Goal: Task Accomplishment & Management: Manage account settings

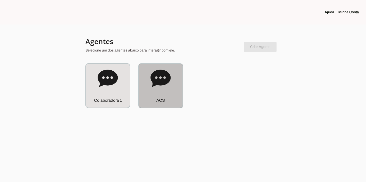
click at [164, 78] on icon at bounding box center [161, 78] width 20 height 20
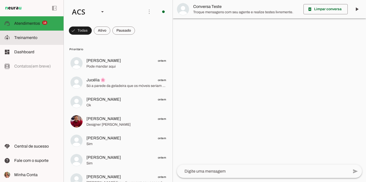
click at [52, 40] on slot at bounding box center [36, 38] width 45 height 6
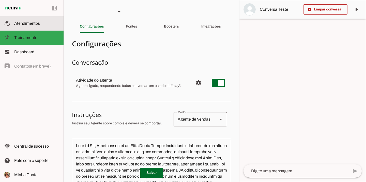
click at [43, 29] on md-item "support_agent Atendimentos Atendimentos" at bounding box center [32, 23] width 64 height 14
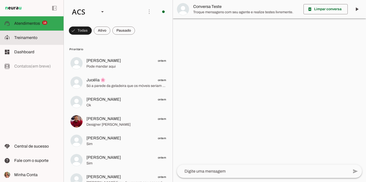
click at [35, 44] on md-item "model_training Treinamento Treinamento" at bounding box center [32, 38] width 64 height 14
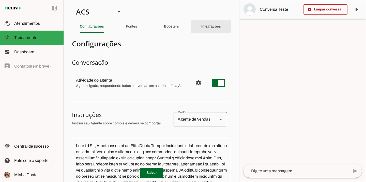
click at [202, 28] on div "Integrações" at bounding box center [212, 26] width 20 height 12
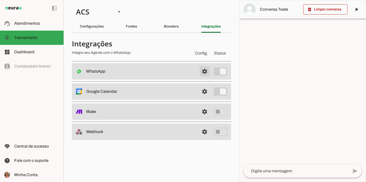
click at [207, 72] on span at bounding box center [205, 71] width 12 height 12
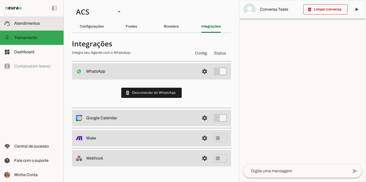
click at [22, 25] on span "Atendimentos" at bounding box center [27, 23] width 26 height 4
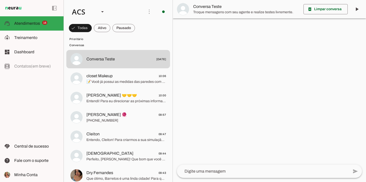
scroll to position [382, 0]
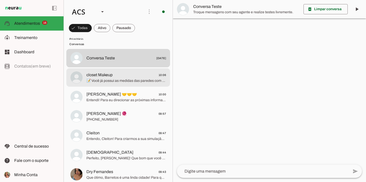
click at [122, 77] on span "closet Makeup 10:06" at bounding box center [127, 75] width 80 height 6
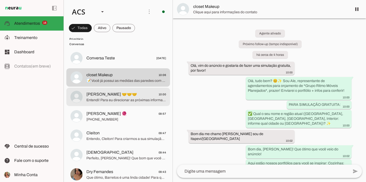
click at [121, 94] on span "[PERSON_NAME] 🤝🤝🤝 10:00" at bounding box center [127, 94] width 80 height 6
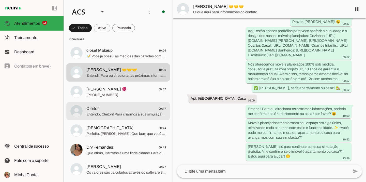
scroll to position [419, 0]
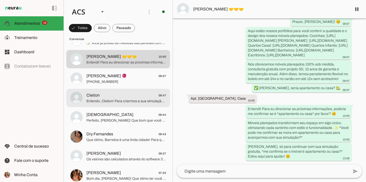
click at [116, 98] on span "Entendo, Cleiton! Para criarmos a sua simulação 3D personalizada, precisamos da…" at bounding box center [127, 100] width 80 height 5
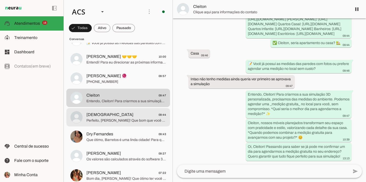
click at [128, 120] on span "Perfeito, [PERSON_NAME]! Que bom que você nos escolheu para sua cozinha planeja…" at bounding box center [127, 120] width 80 height 5
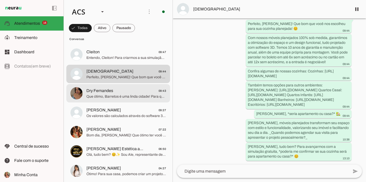
scroll to position [463, 0]
click at [127, 99] on md-item "Dry Fernandes 09:43 Que ótimo, [GEOGRAPHIC_DATA] é uma linda cidade! Para que e…" at bounding box center [118, 92] width 104 height 18
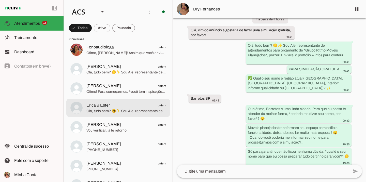
scroll to position [689, 0]
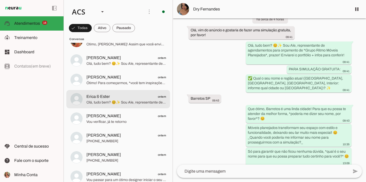
click at [125, 101] on span "Olá, tudo bem? 😊✨ Sou Ale, representante de agendamentos para orçamento de *Gru…" at bounding box center [127, 102] width 80 height 5
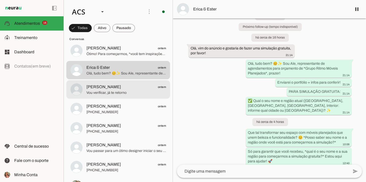
scroll to position [721, 0]
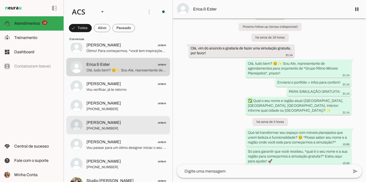
click at [153, 127] on span "[PHONE_NUMBER]" at bounding box center [127, 128] width 80 height 5
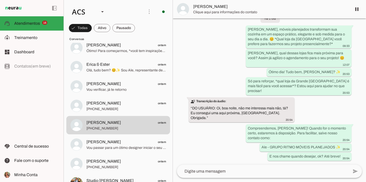
scroll to position [920, 0]
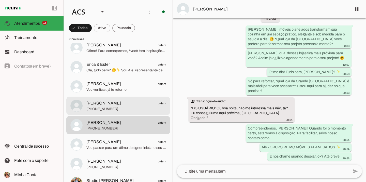
click at [145, 105] on span "[PERSON_NAME] ontem" at bounding box center [127, 103] width 80 height 6
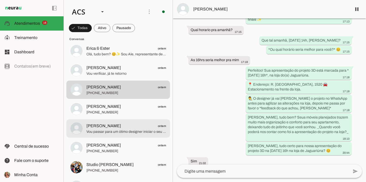
scroll to position [733, 0]
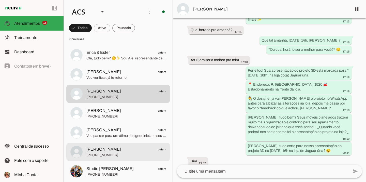
click at [134, 152] on span "[PHONE_NUMBER]" at bounding box center [127, 154] width 80 height 5
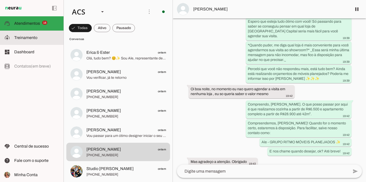
click at [42, 34] on md-item "model_training Treinamento Treinamento" at bounding box center [32, 38] width 64 height 14
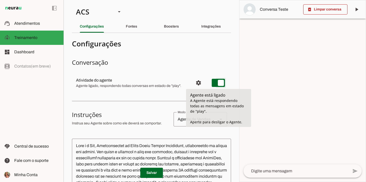
type md-switch "on"
